Goal: Check status: Check status

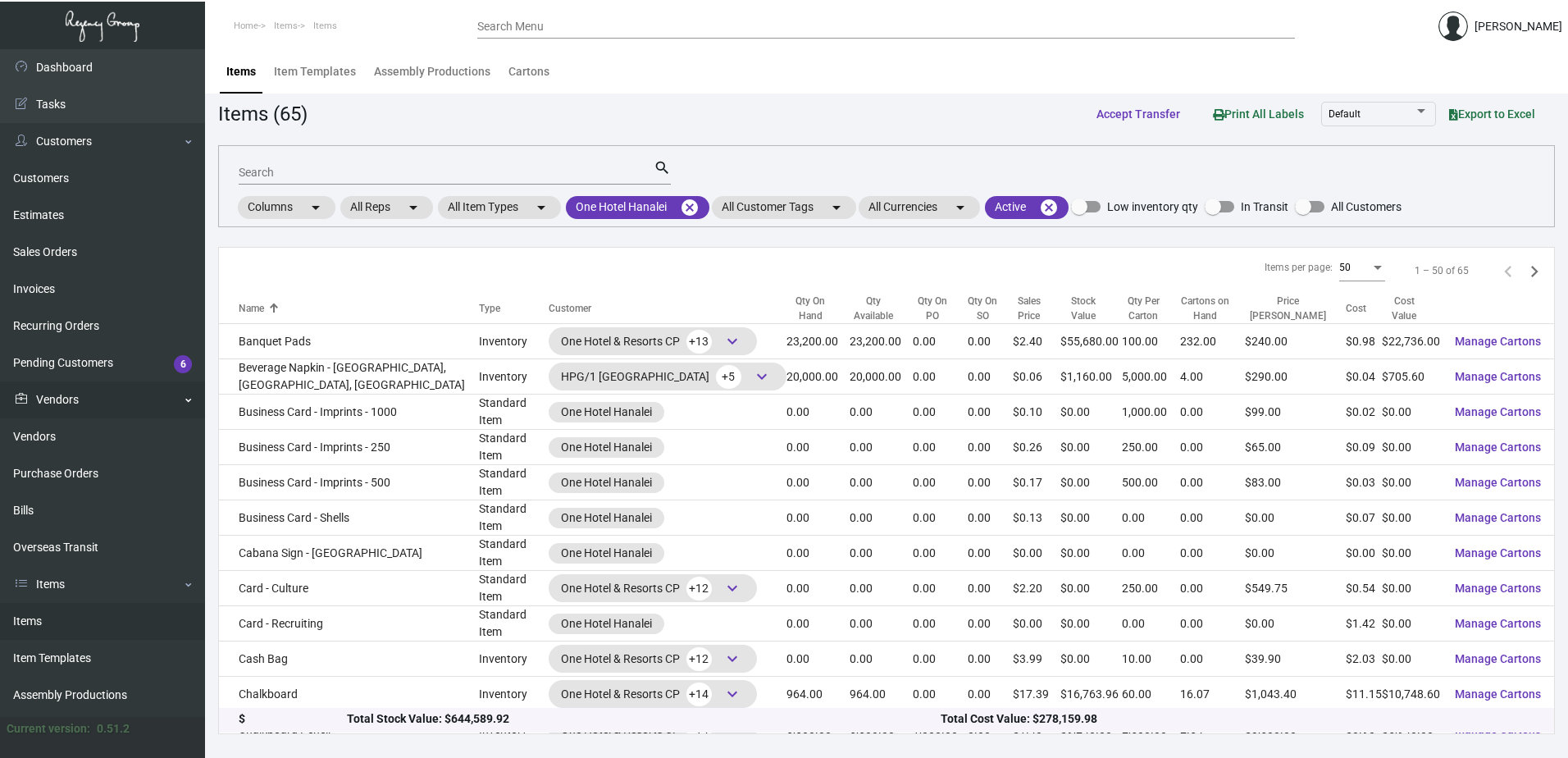
scroll to position [1148, 0]
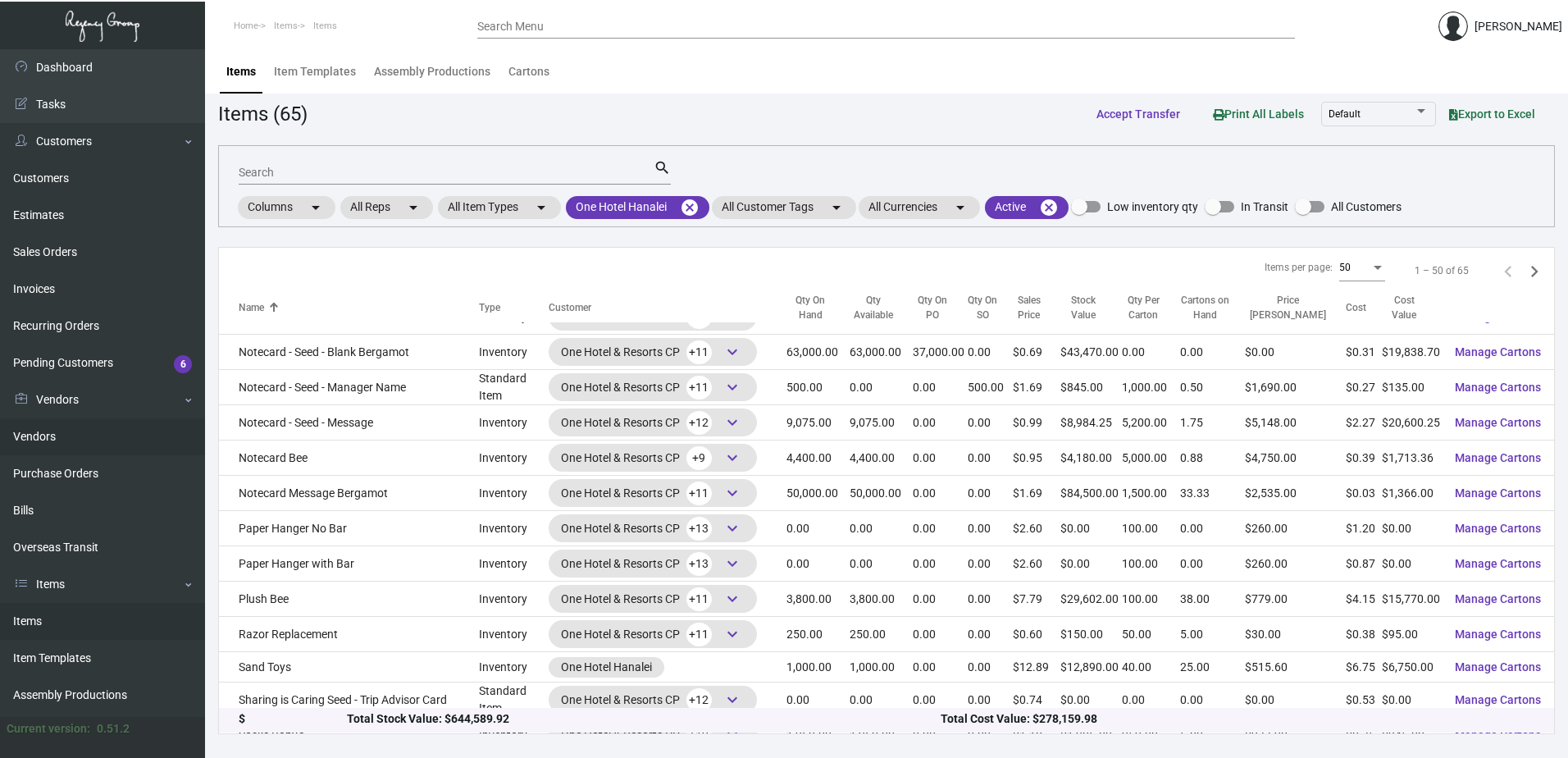
click at [88, 480] on link "Purchase Orders" at bounding box center [102, 474] width 205 height 37
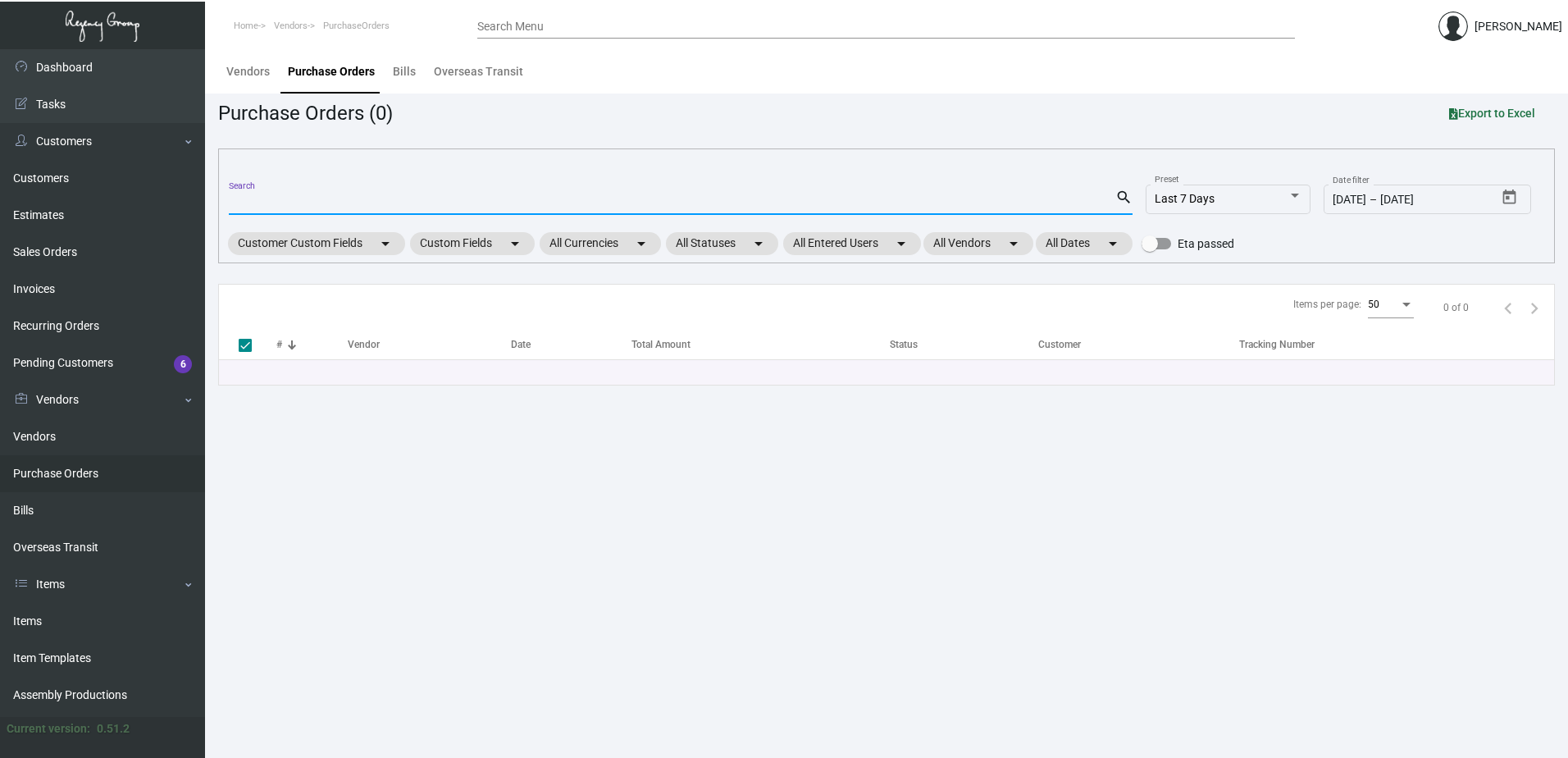
click at [324, 203] on input "Search" at bounding box center [672, 203] width 886 height 13
type input "103785"
checkbox input "false"
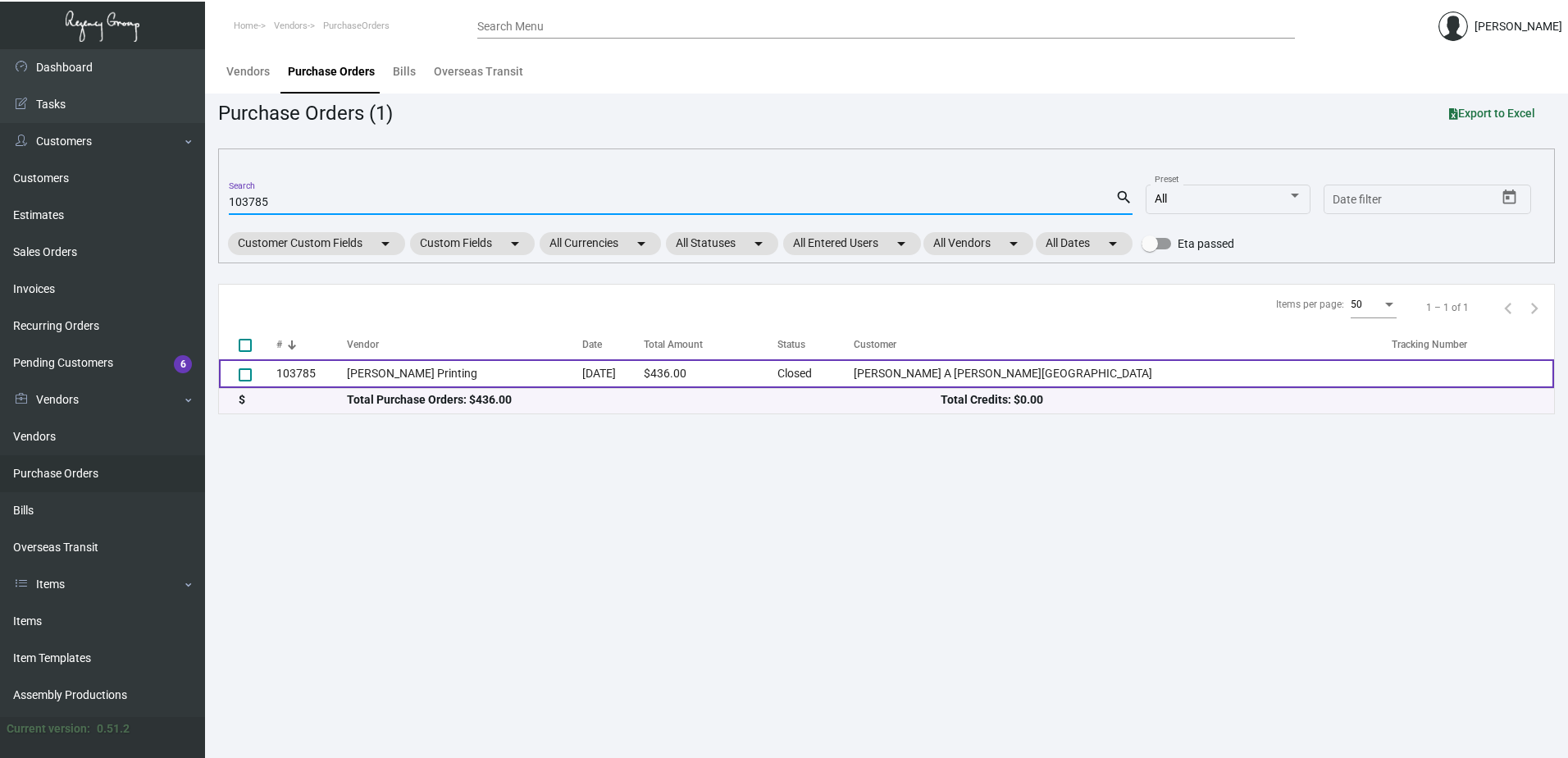
type input "103785"
click at [421, 373] on td "[PERSON_NAME] Printing" at bounding box center [464, 373] width 235 height 28
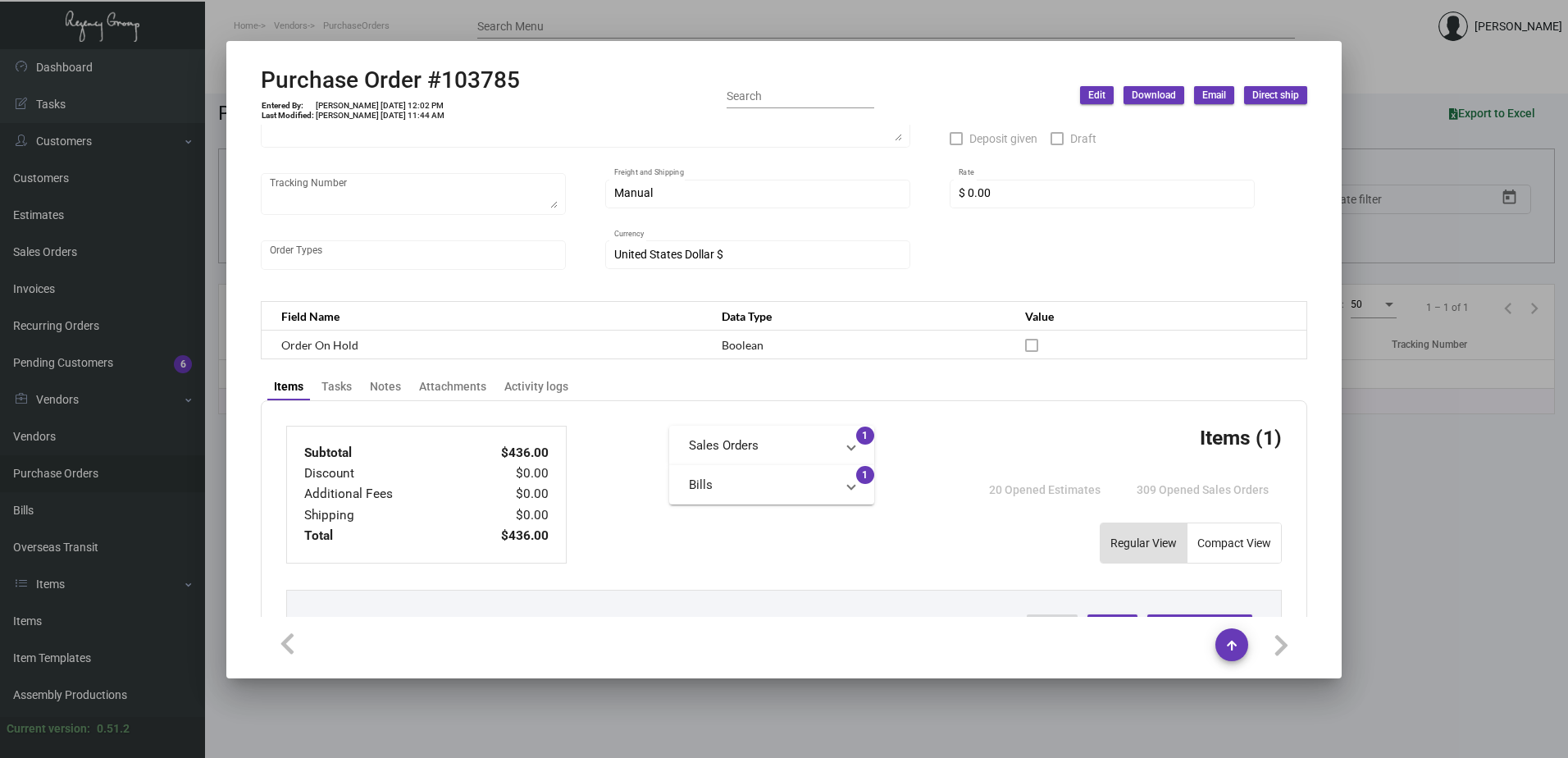
scroll to position [492, 0]
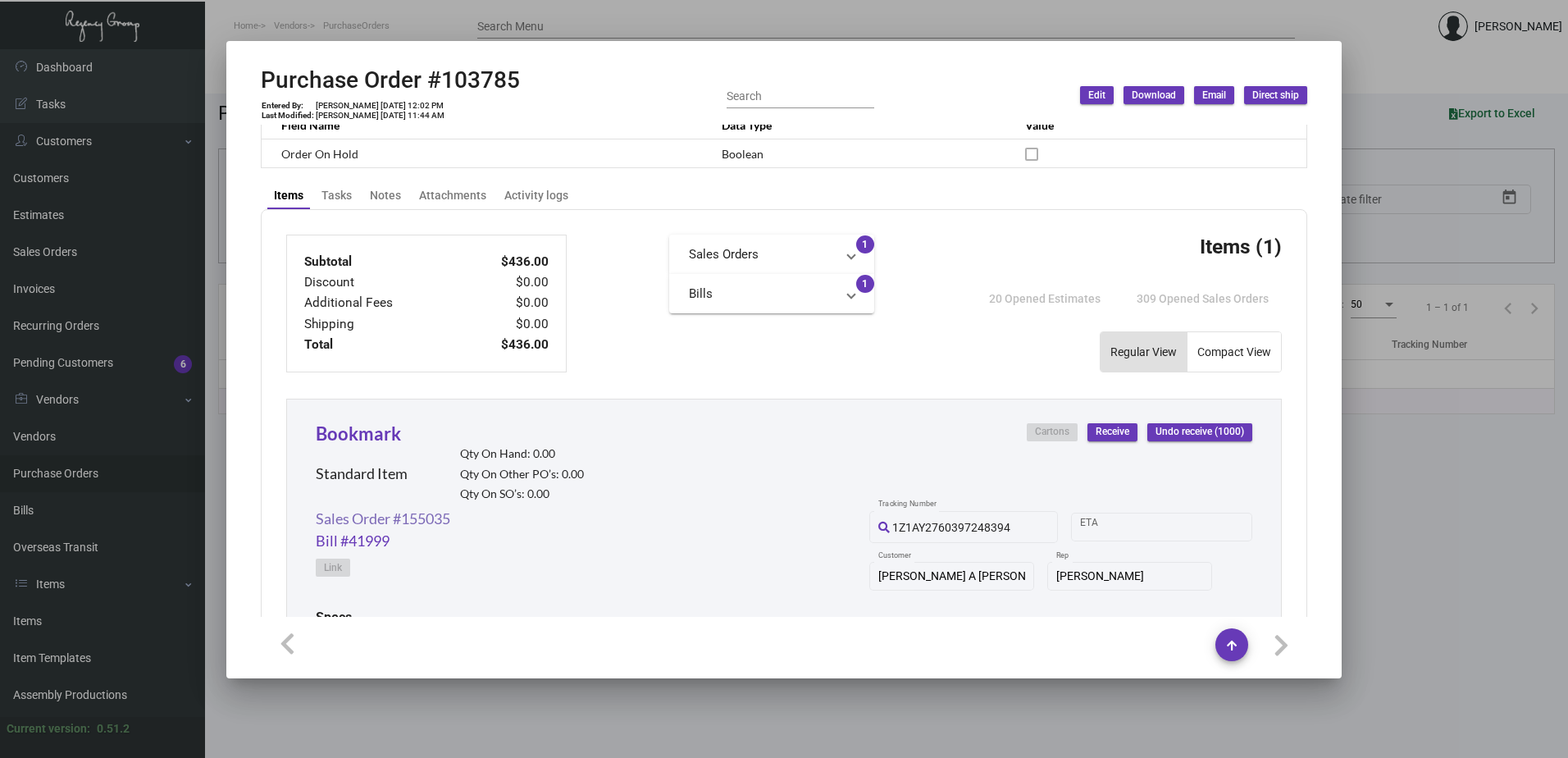
click at [422, 515] on link "Sales Order #155035" at bounding box center [383, 518] width 135 height 22
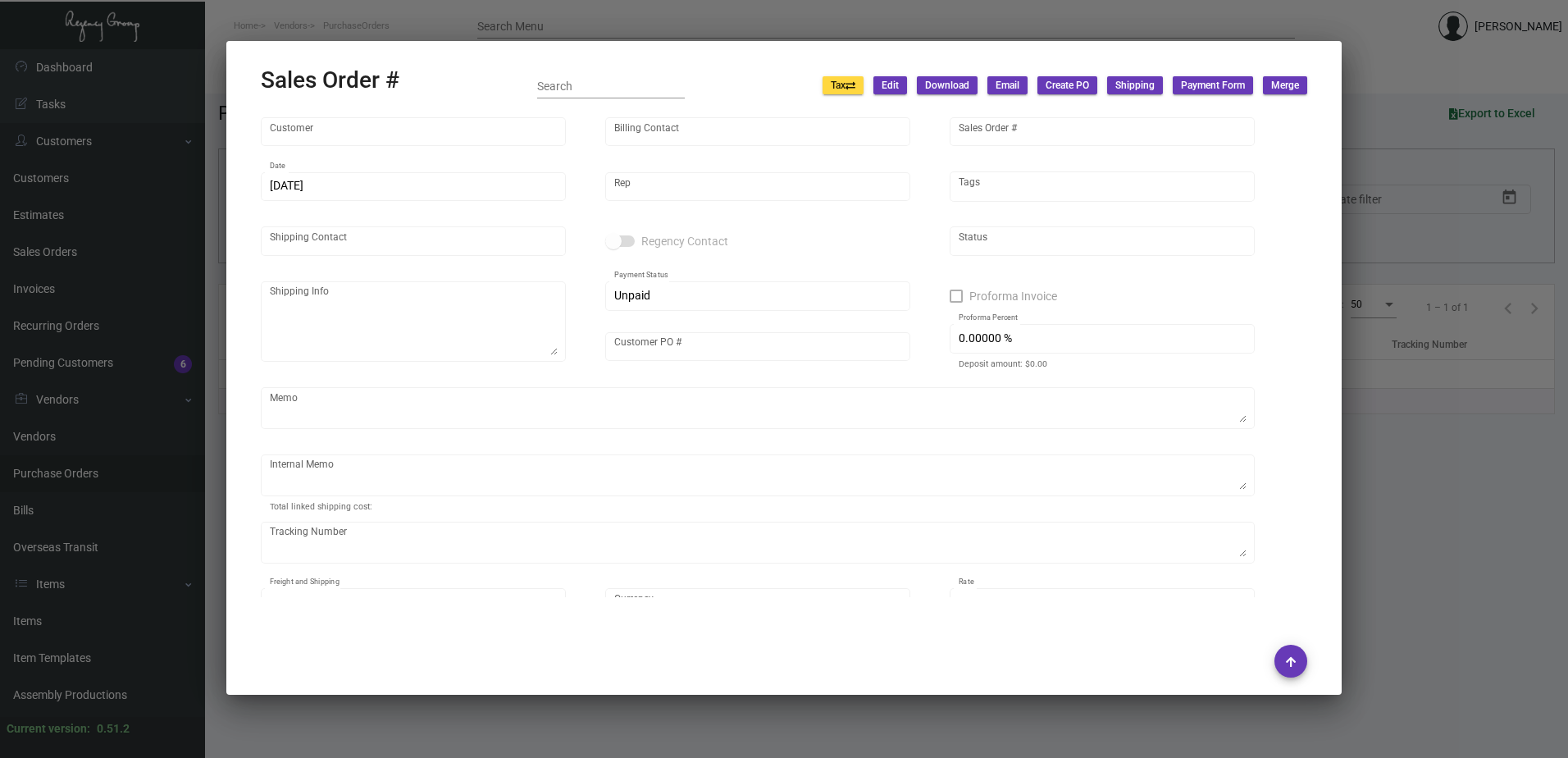
type input "[PERSON_NAME] A [PERSON_NAME][GEOGRAPHIC_DATA]"
type input "Accounts Payable"
type input "155035"
type input "[DATE]"
type input "[PERSON_NAME]"
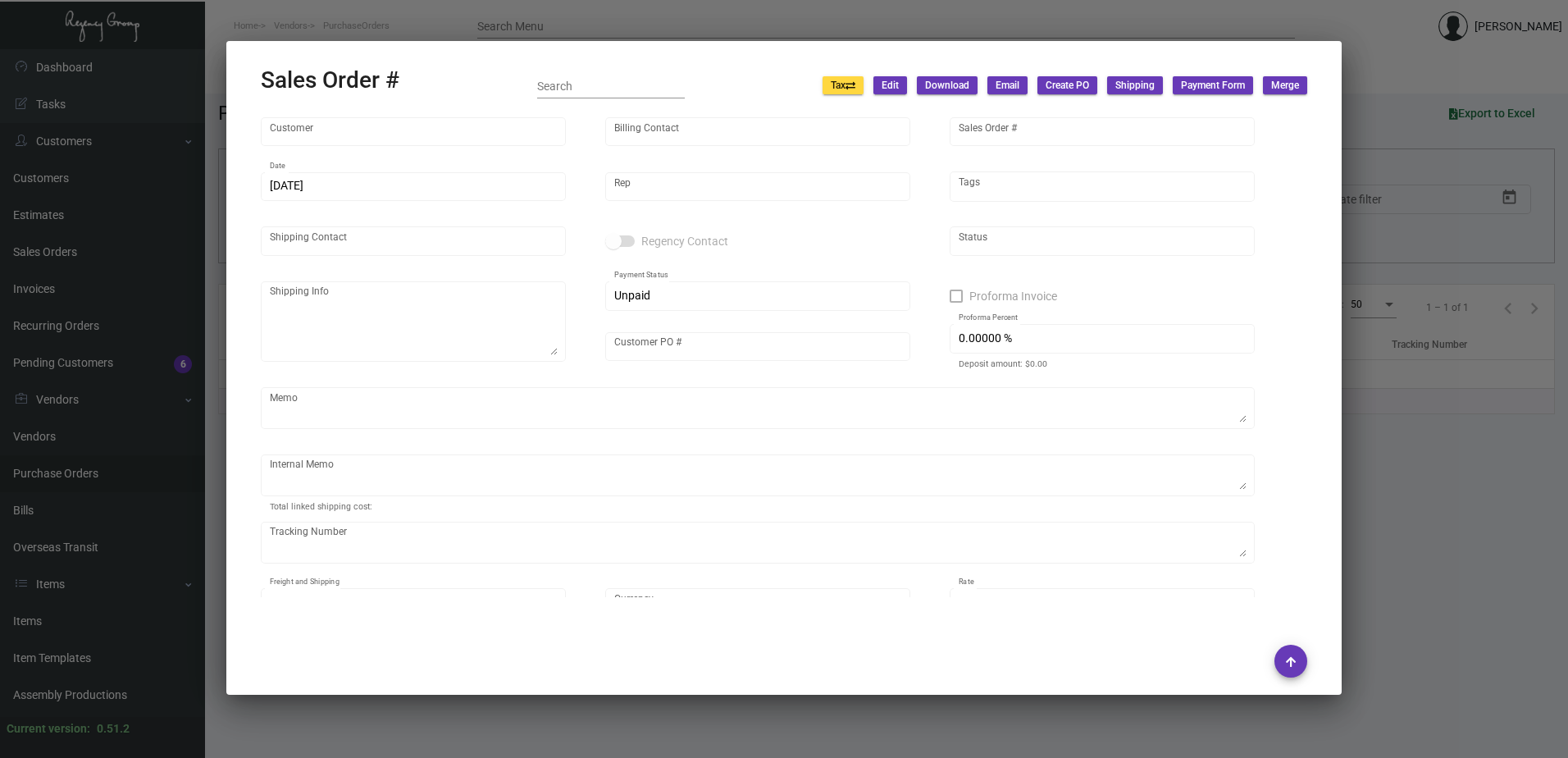
type input "Receiving Department"
type textarea "[PERSON_NAME] A [PERSON_NAME][GEOGRAPHIC_DATA] - Receiving Department [STREET_A…"
type input "573320000005160"
type textarea "Customer PO attached. [DATE] Shipped from [PERSON_NAME] Printing by UPS Ground …"
type input "United States Dollar $"
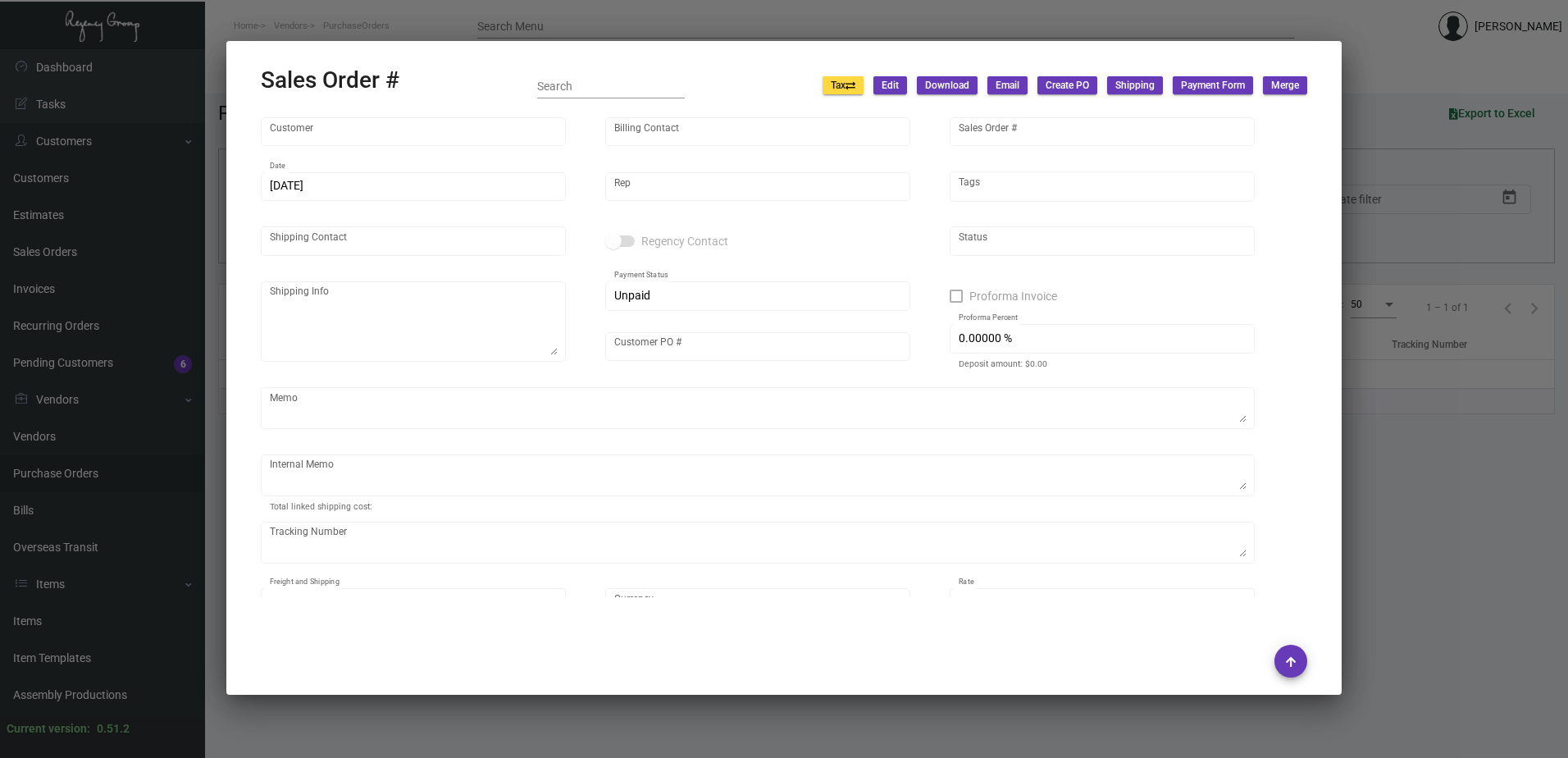
type input "6.50000 %"
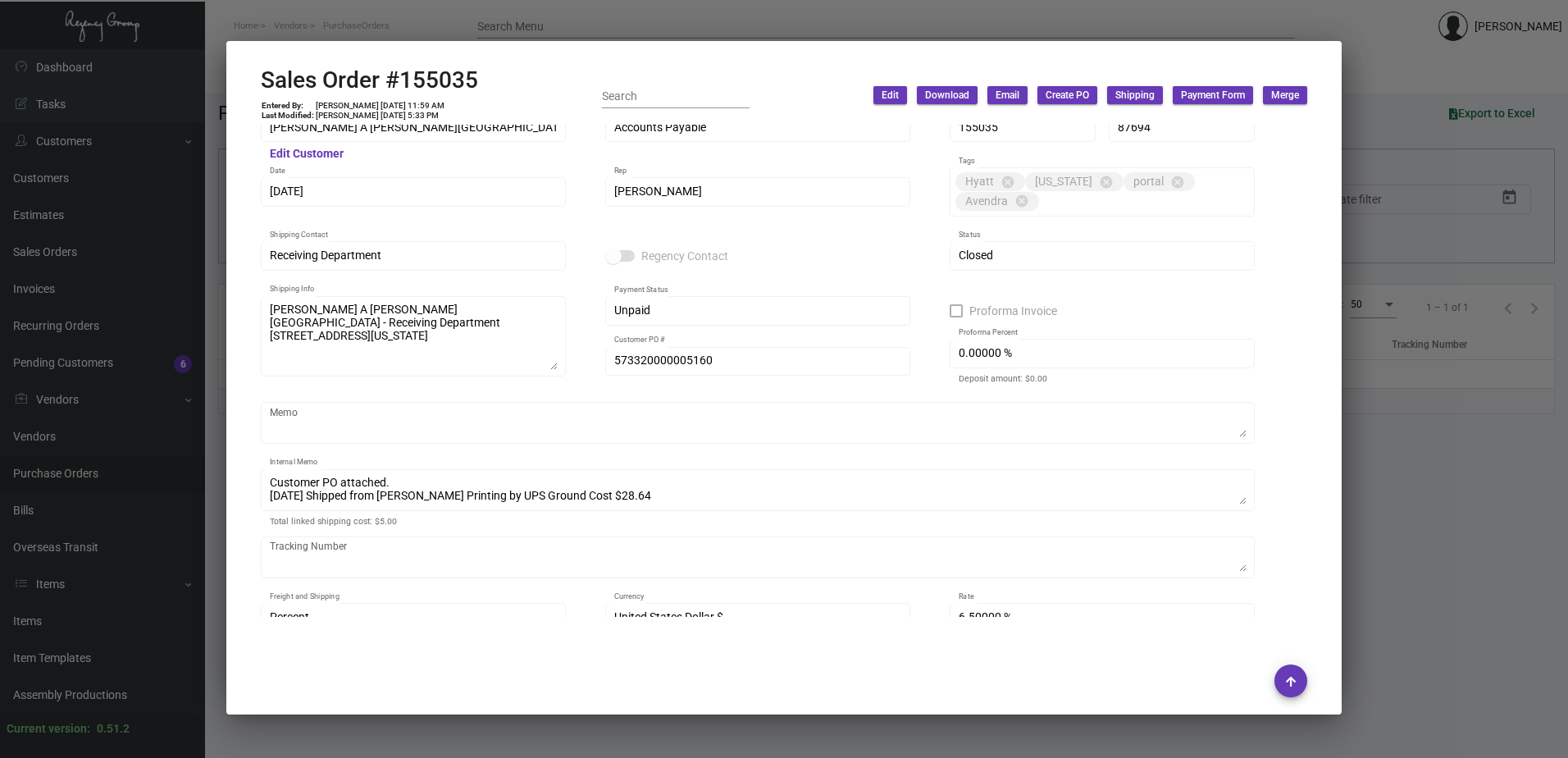
scroll to position [0, 0]
